Goal: Transaction & Acquisition: Purchase product/service

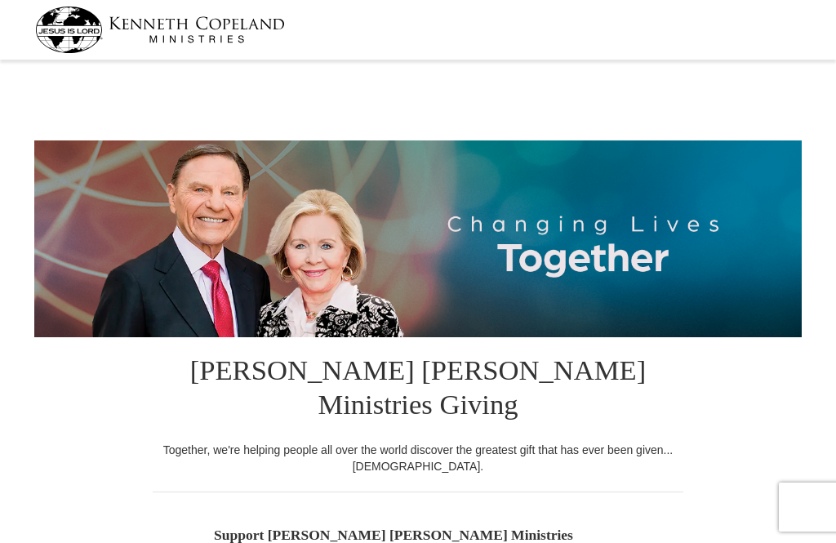
select select "LA"
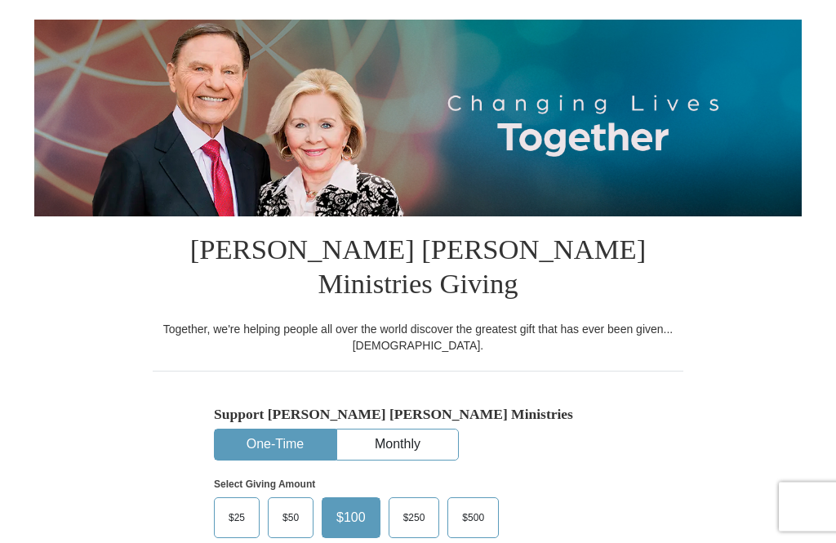
scroll to position [123, 0]
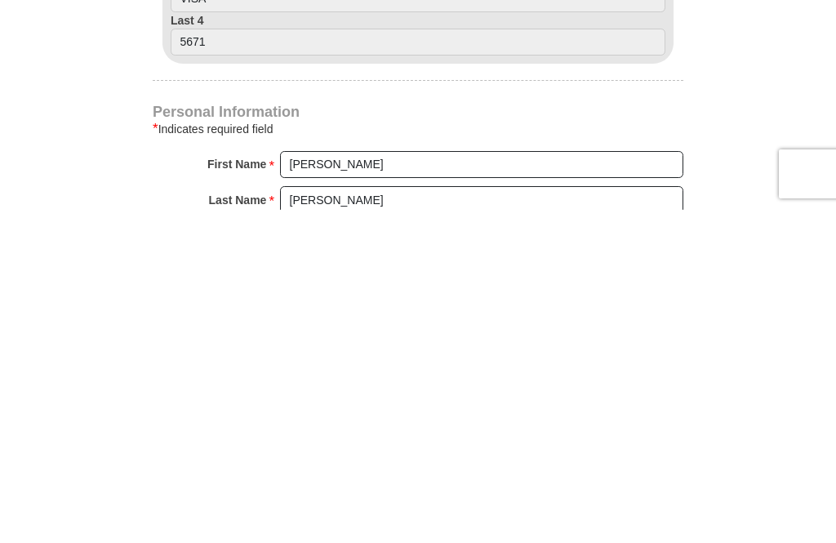
scroll to position [660, 0]
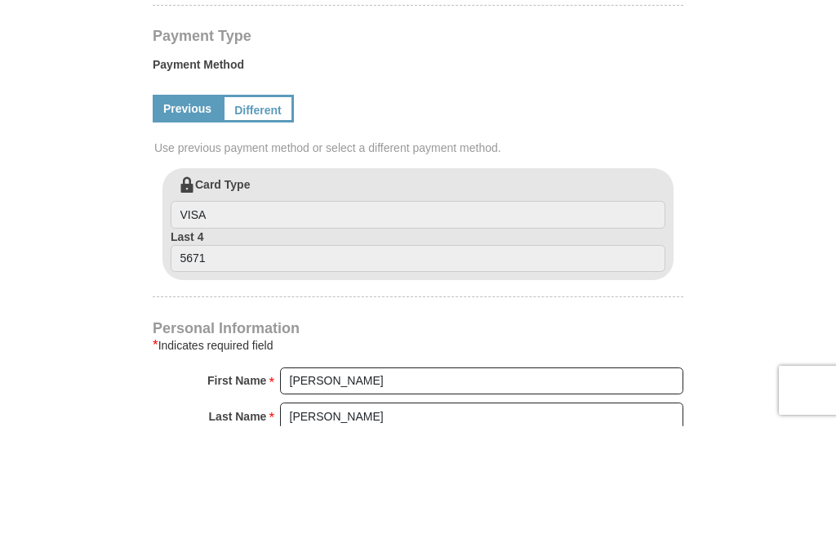
type input "128"
click at [265, 211] on link "Different" at bounding box center [258, 225] width 72 height 28
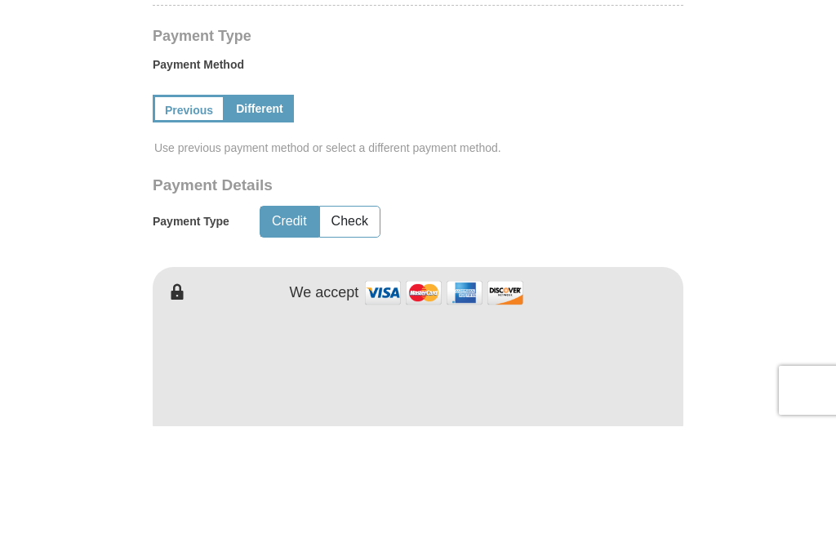
scroll to position [777, 0]
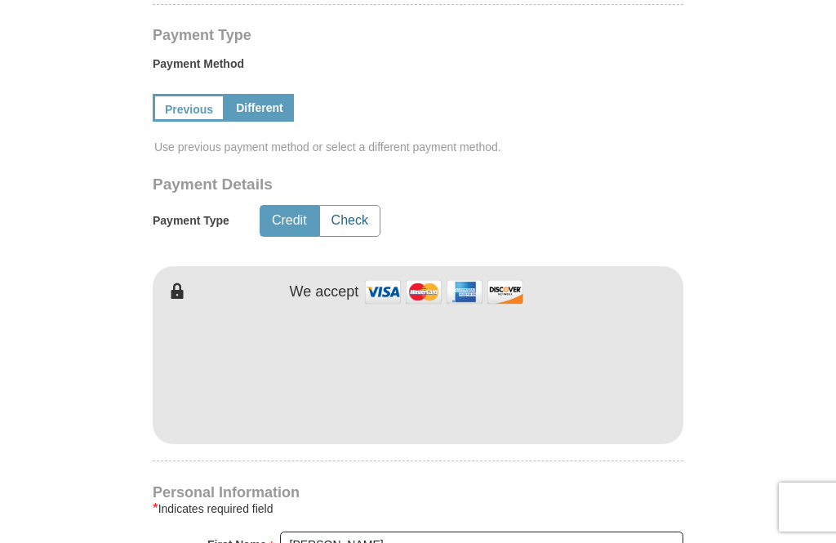
click at [354, 206] on button "Check" at bounding box center [350, 221] width 60 height 30
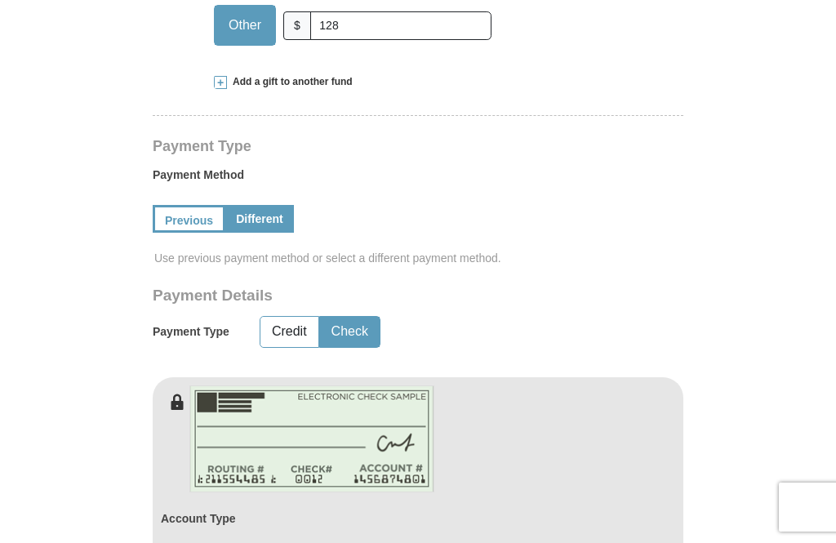
scroll to position [665, 0]
click at [196, 206] on link "Previous" at bounding box center [189, 220] width 73 height 28
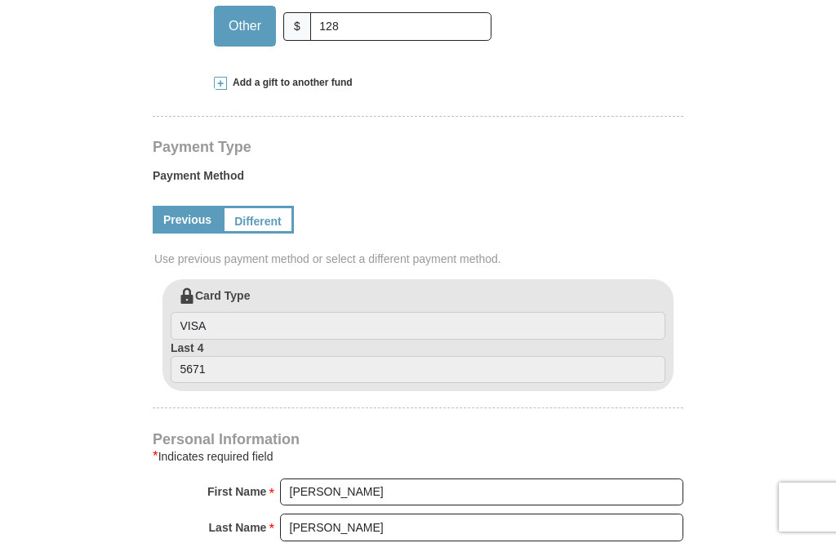
click at [265, 206] on link "Different" at bounding box center [258, 220] width 72 height 28
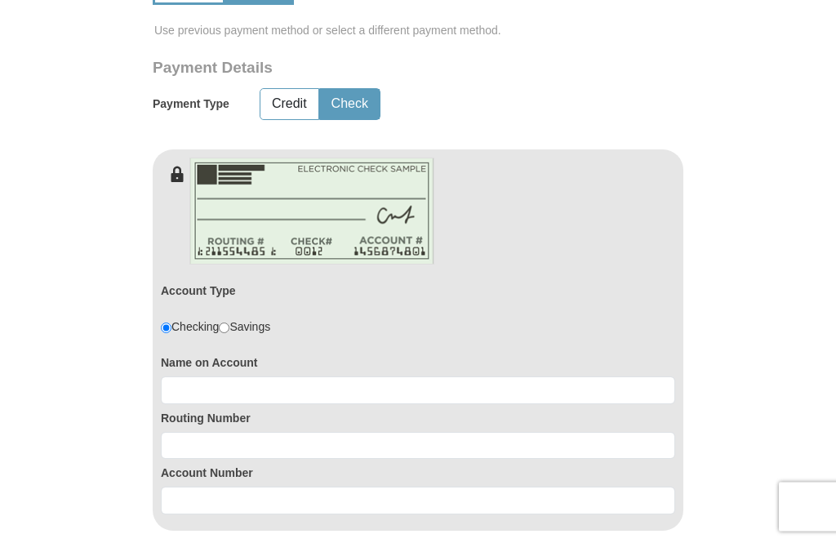
scroll to position [896, 0]
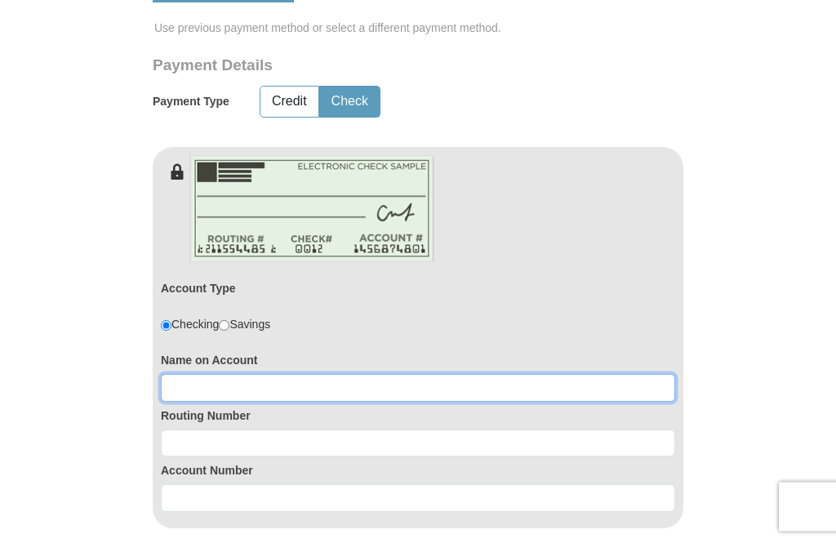
click at [438, 375] on input at bounding box center [418, 389] width 514 height 28
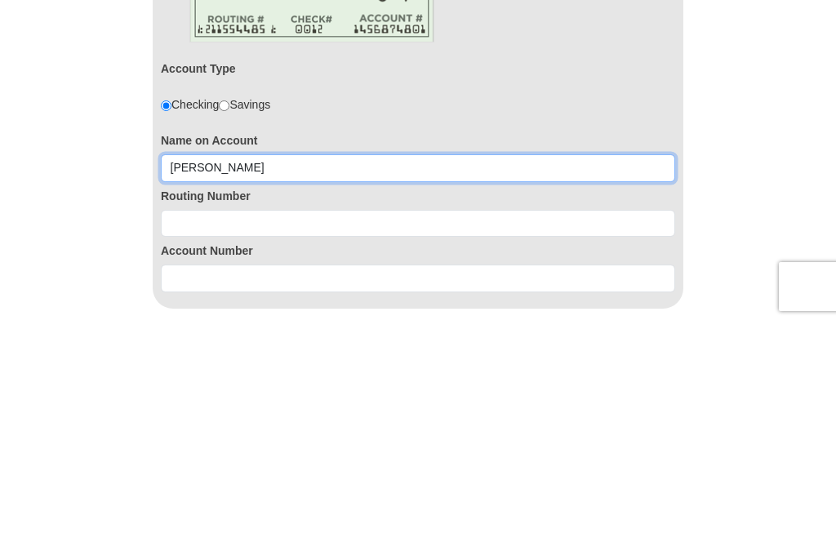
type input "[PERSON_NAME]"
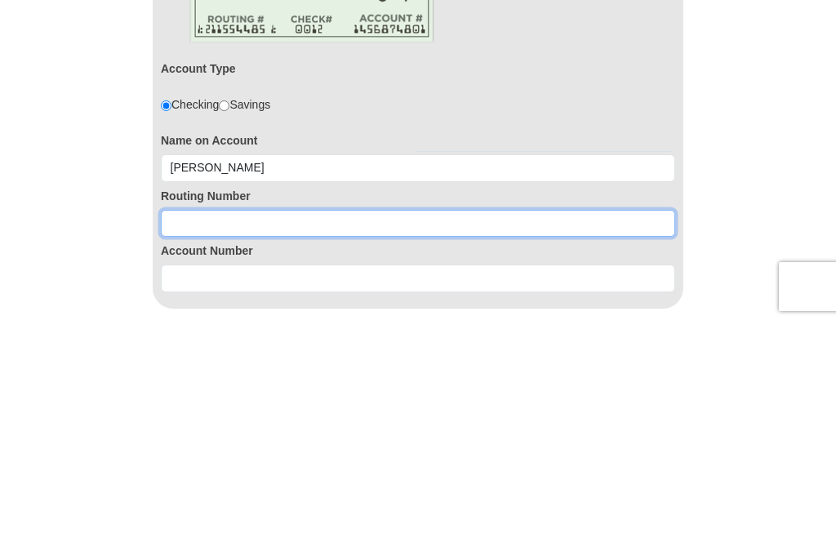
click at [360, 430] on input at bounding box center [418, 444] width 514 height 28
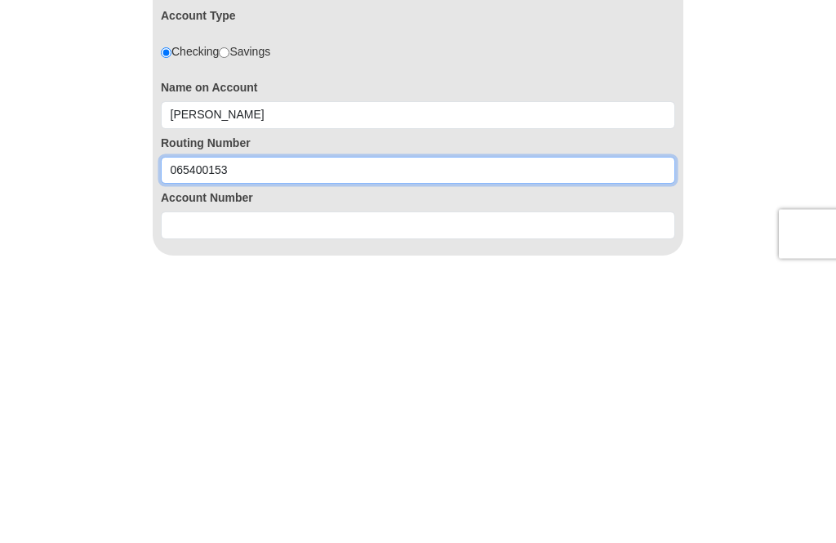
type input "065400153"
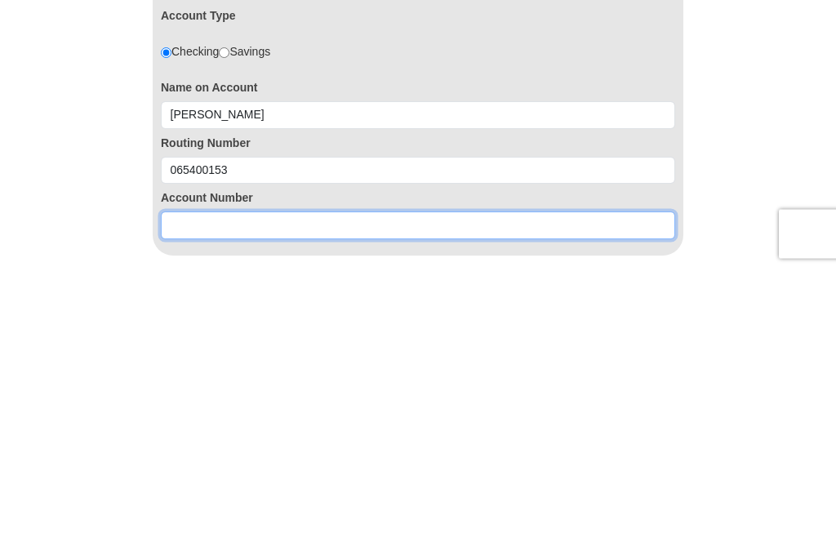
click at [393, 485] on input at bounding box center [418, 499] width 514 height 28
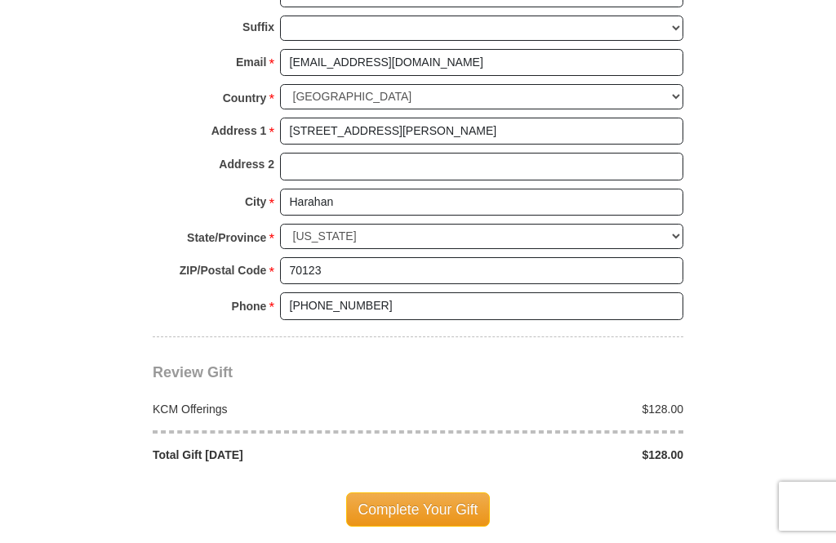
scroll to position [1567, 0]
type input "715001213"
click at [468, 492] on span "Complete Your Gift" at bounding box center [418, 509] width 145 height 34
